Goal: Task Accomplishment & Management: Use online tool/utility

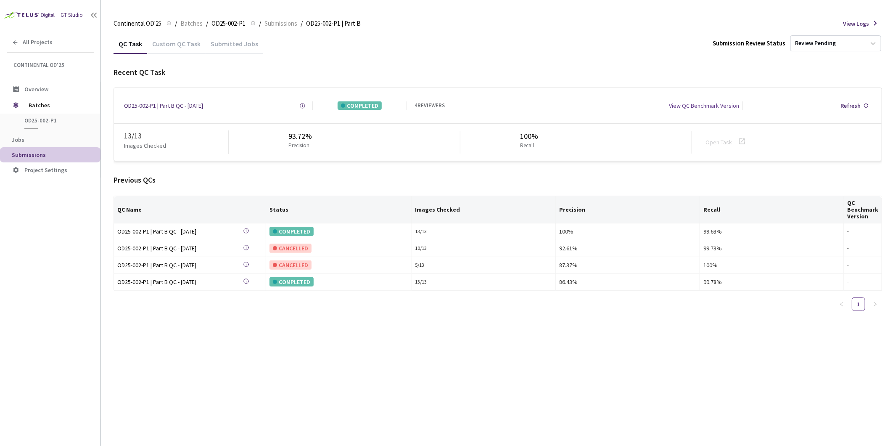
drag, startPoint x: 170, startPoint y: 42, endPoint x: 170, endPoint y: 53, distance: 10.5
click at [170, 42] on div "Custom QC Task" at bounding box center [176, 47] width 58 height 14
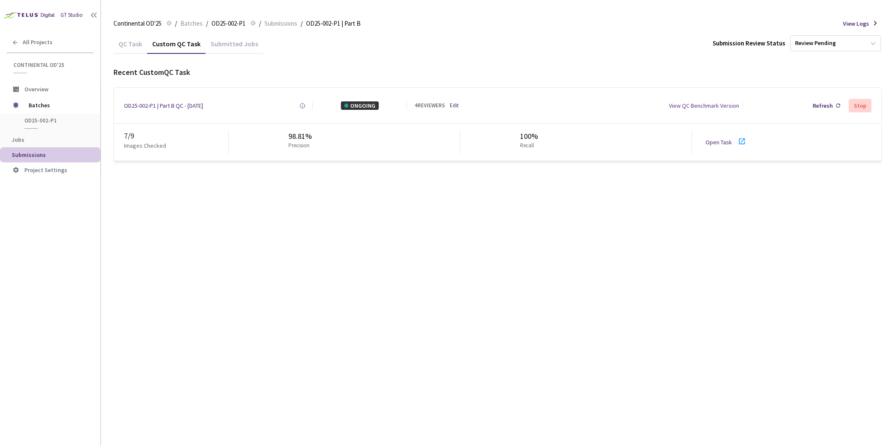
click at [717, 142] on link "Open Task" at bounding box center [719, 142] width 26 height 8
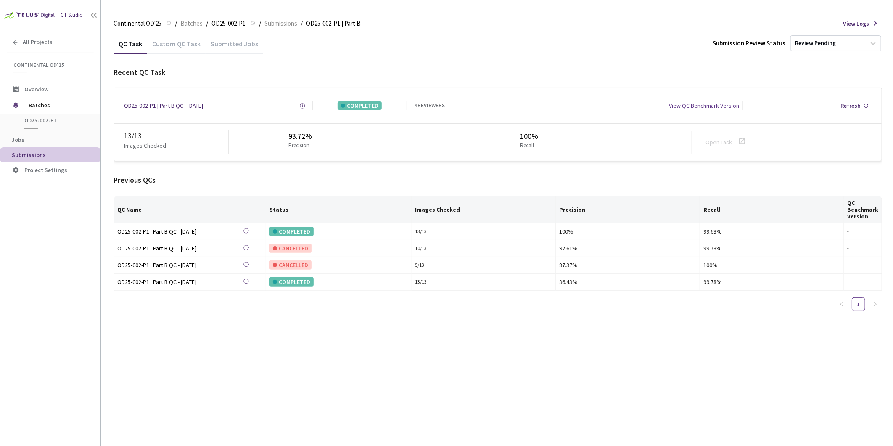
click at [166, 43] on div "Custom QC Task" at bounding box center [176, 47] width 58 height 14
click at [166, 38] on div "Custom QC Task" at bounding box center [176, 43] width 58 height 18
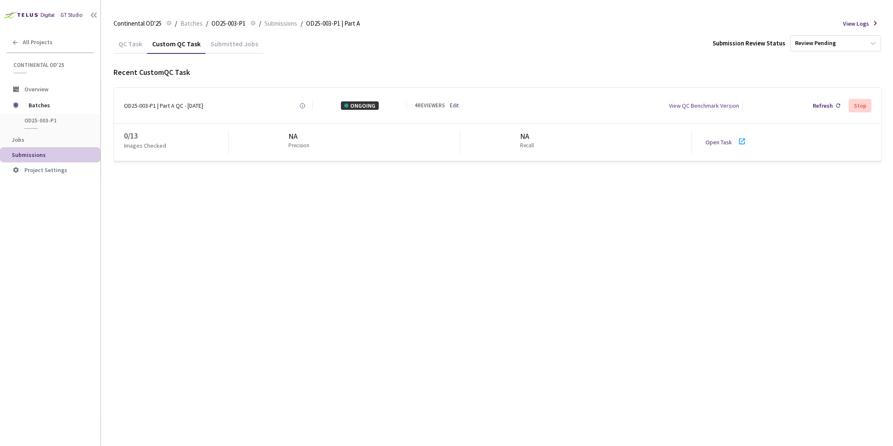
click at [367, 107] on div "ONGOING" at bounding box center [360, 105] width 38 height 8
click at [224, 43] on div "Submitted Jobs" at bounding box center [235, 47] width 58 height 14
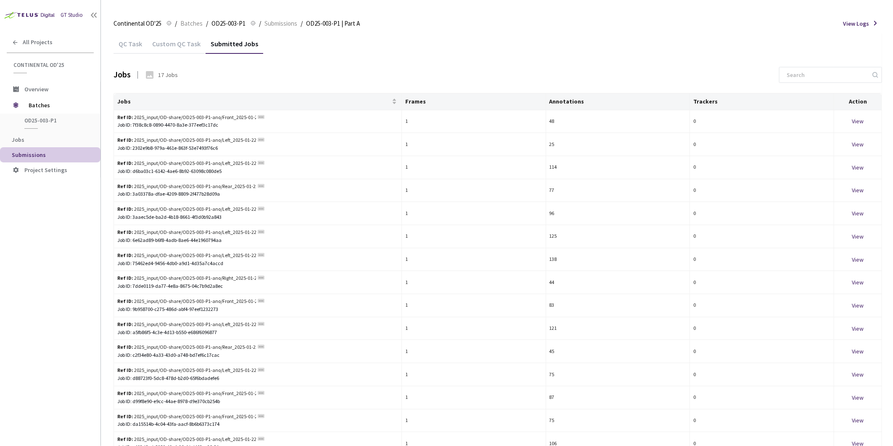
click at [192, 42] on div "Custom QC Task" at bounding box center [176, 47] width 58 height 14
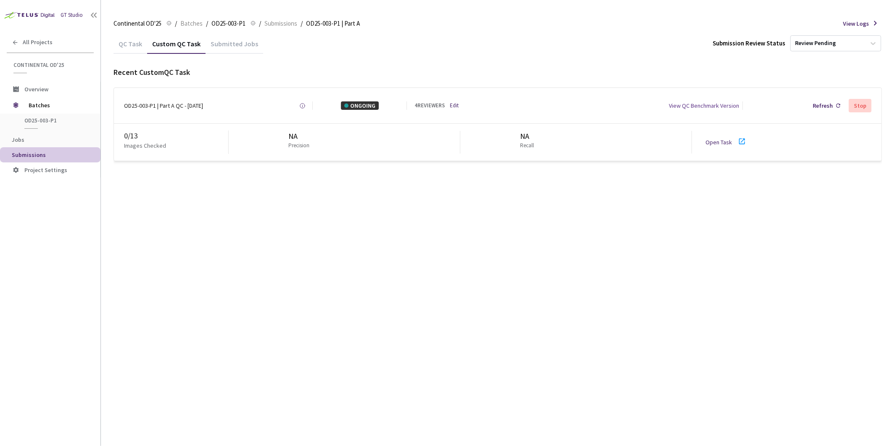
click at [435, 103] on div "4 REVIEWERS" at bounding box center [430, 106] width 30 height 8
click at [467, 106] on div "4 REVIEWERS Edit" at bounding box center [449, 106] width 69 height 8
click at [458, 107] on link "Edit" at bounding box center [454, 106] width 9 height 8
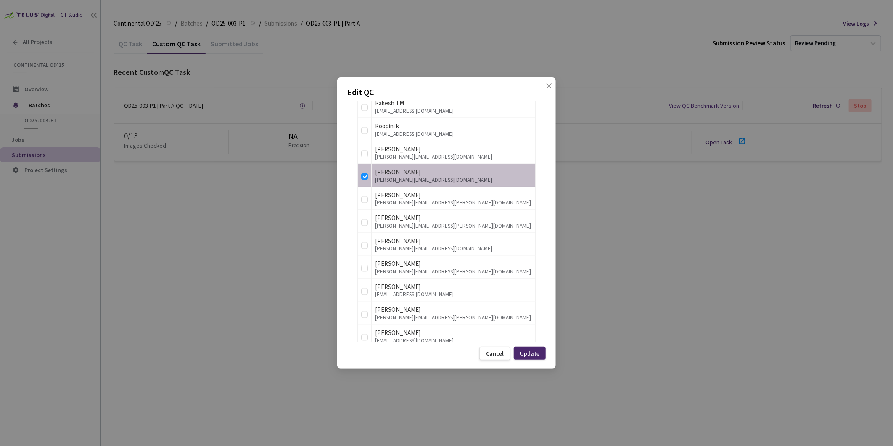
scroll to position [1092, 0]
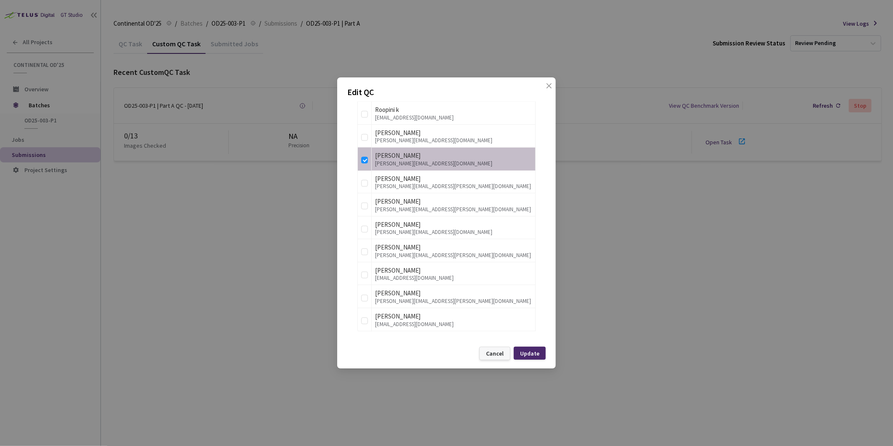
click at [499, 350] on div "Cancel" at bounding box center [495, 353] width 18 height 7
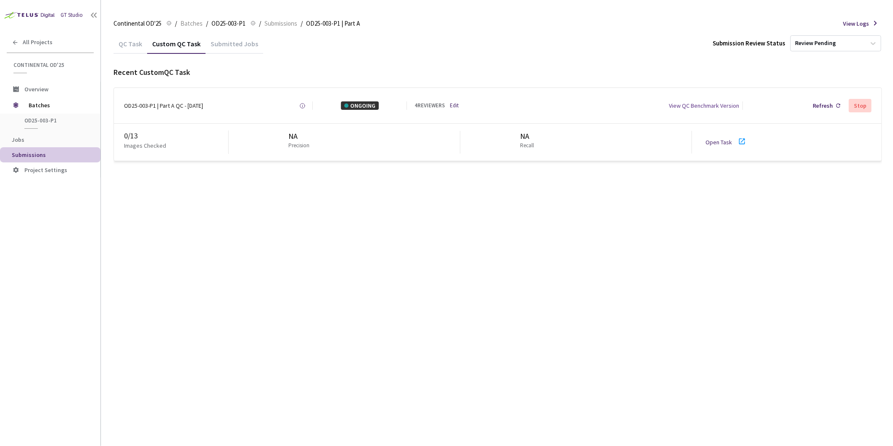
click at [723, 140] on link "Open Task" at bounding box center [719, 142] width 26 height 8
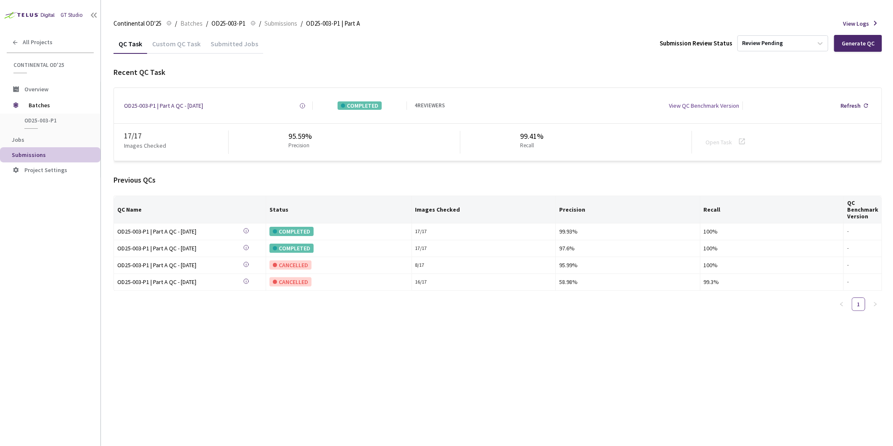
click at [175, 48] on div "Custom QC Task" at bounding box center [176, 47] width 58 height 14
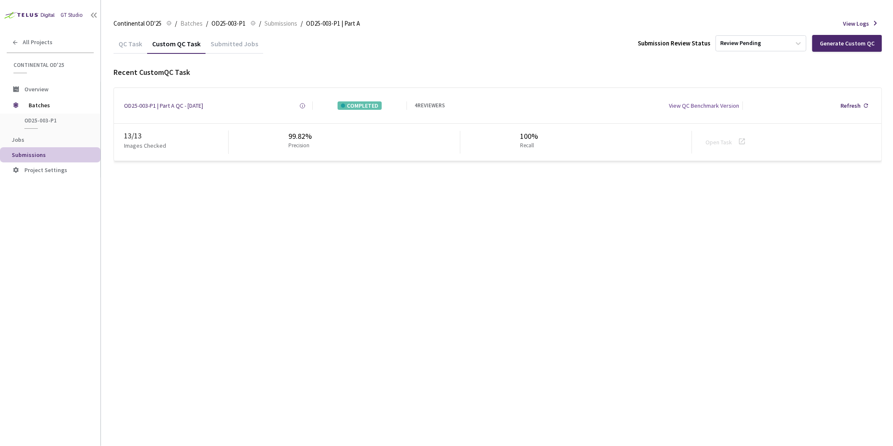
click at [245, 50] on div "Submitted Jobs" at bounding box center [235, 47] width 58 height 14
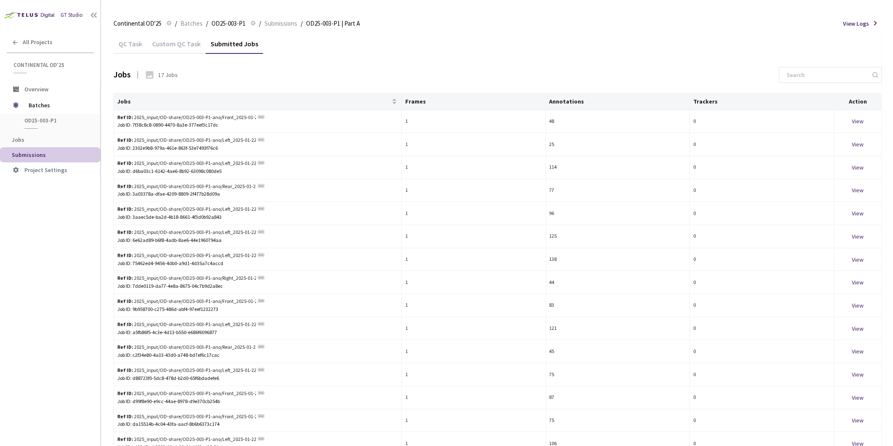
click at [186, 43] on div "Custom QC Task" at bounding box center [176, 47] width 58 height 14
